Goal: Information Seeking & Learning: Learn about a topic

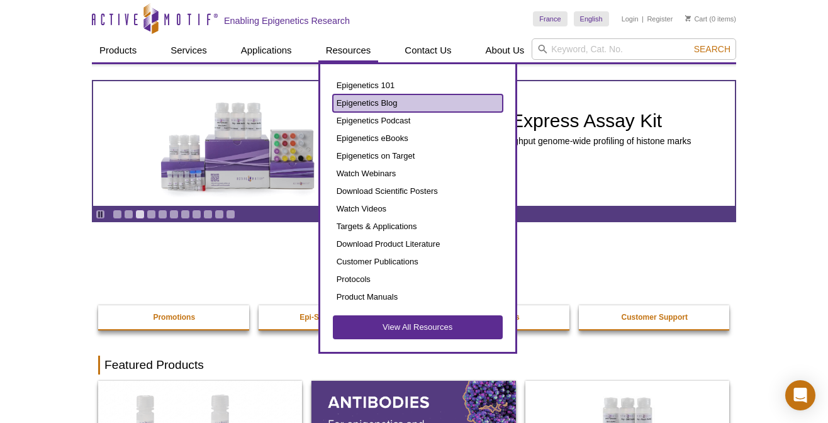
click at [358, 101] on link "Epigenetics Blog" at bounding box center [418, 103] width 170 height 18
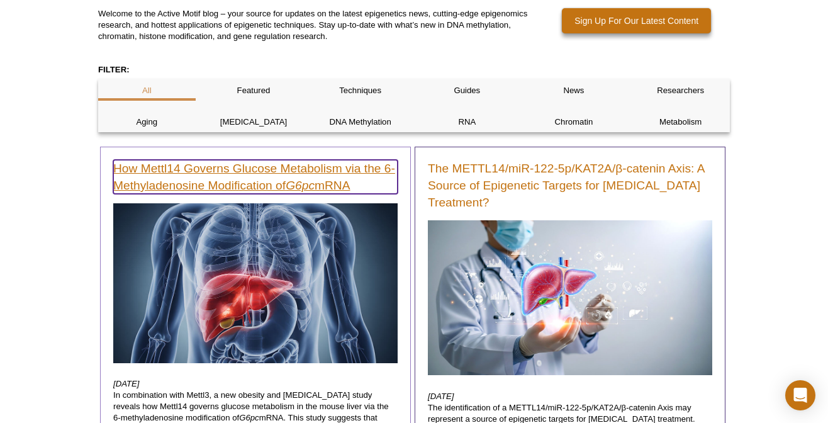
scroll to position [176, 0]
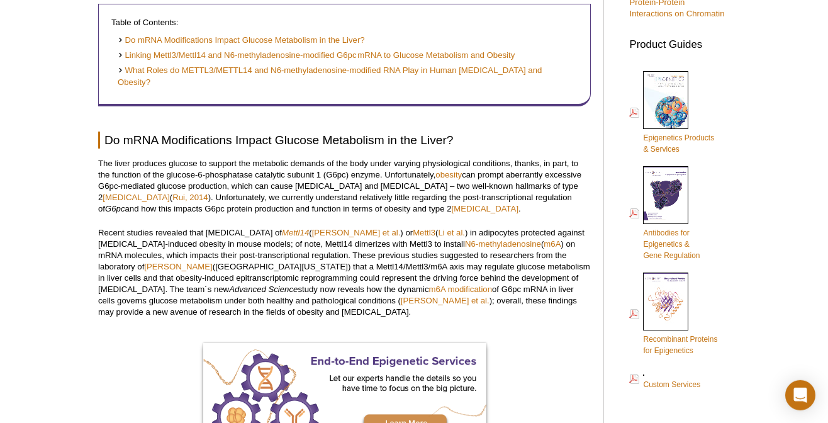
scroll to position [552, 0]
